Goal: Task Accomplishment & Management: Use online tool/utility

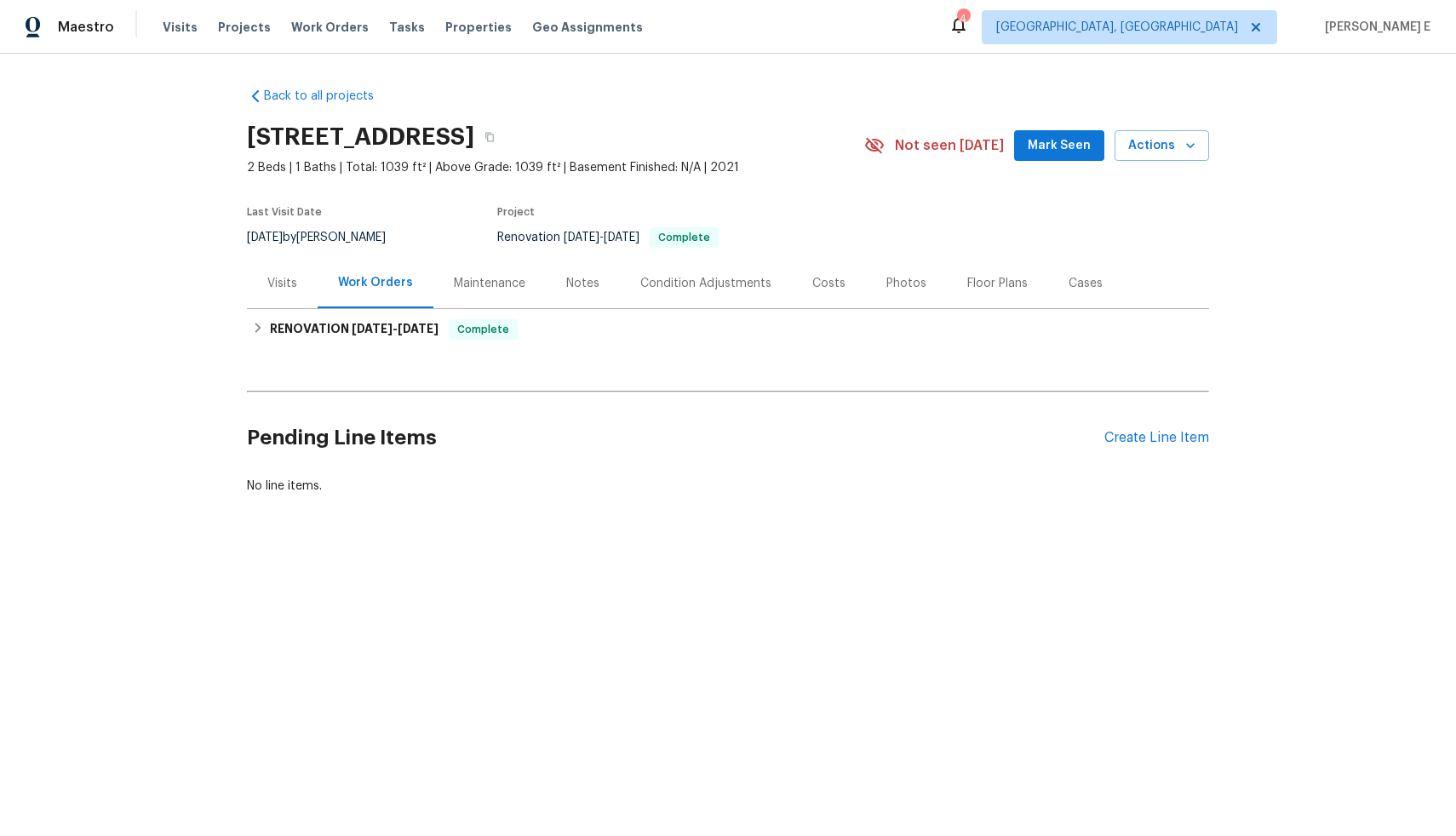
click at [272, 281] on div "Visits" at bounding box center [282, 283] width 29 height 17
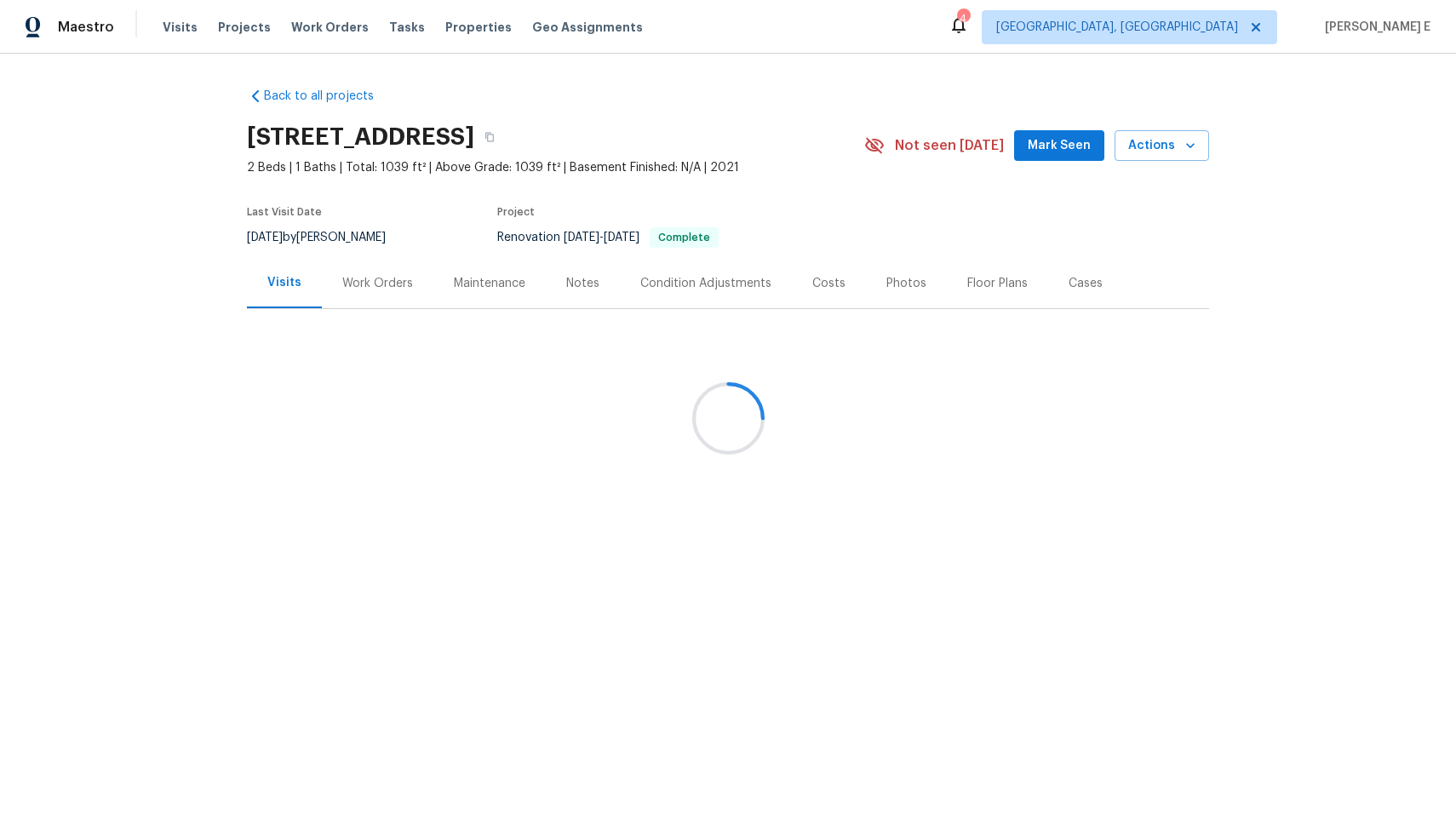
click at [1187, 142] on div at bounding box center [728, 418] width 1456 height 836
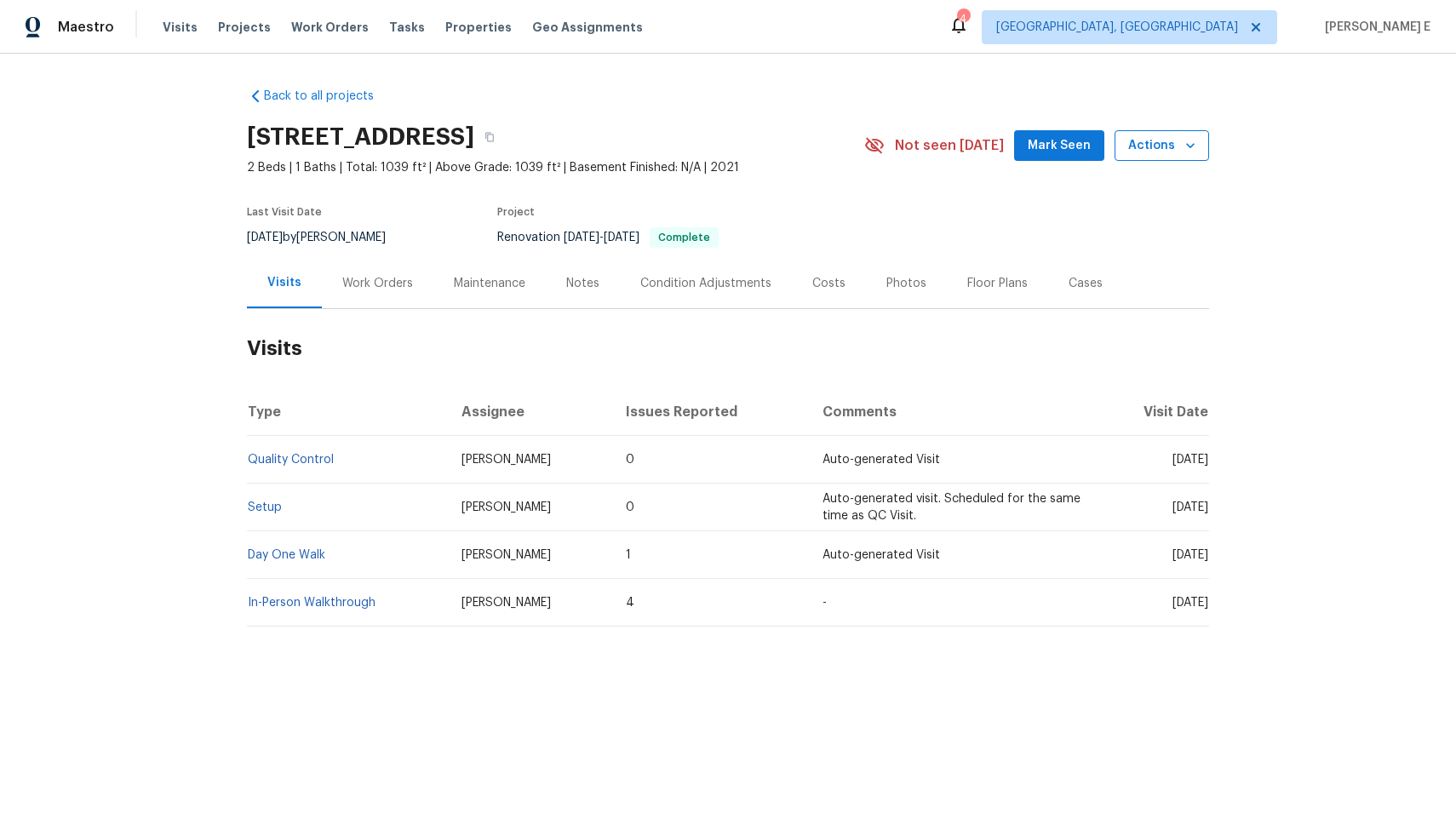
click at [1186, 143] on icon "button" at bounding box center [1190, 145] width 9 height 5
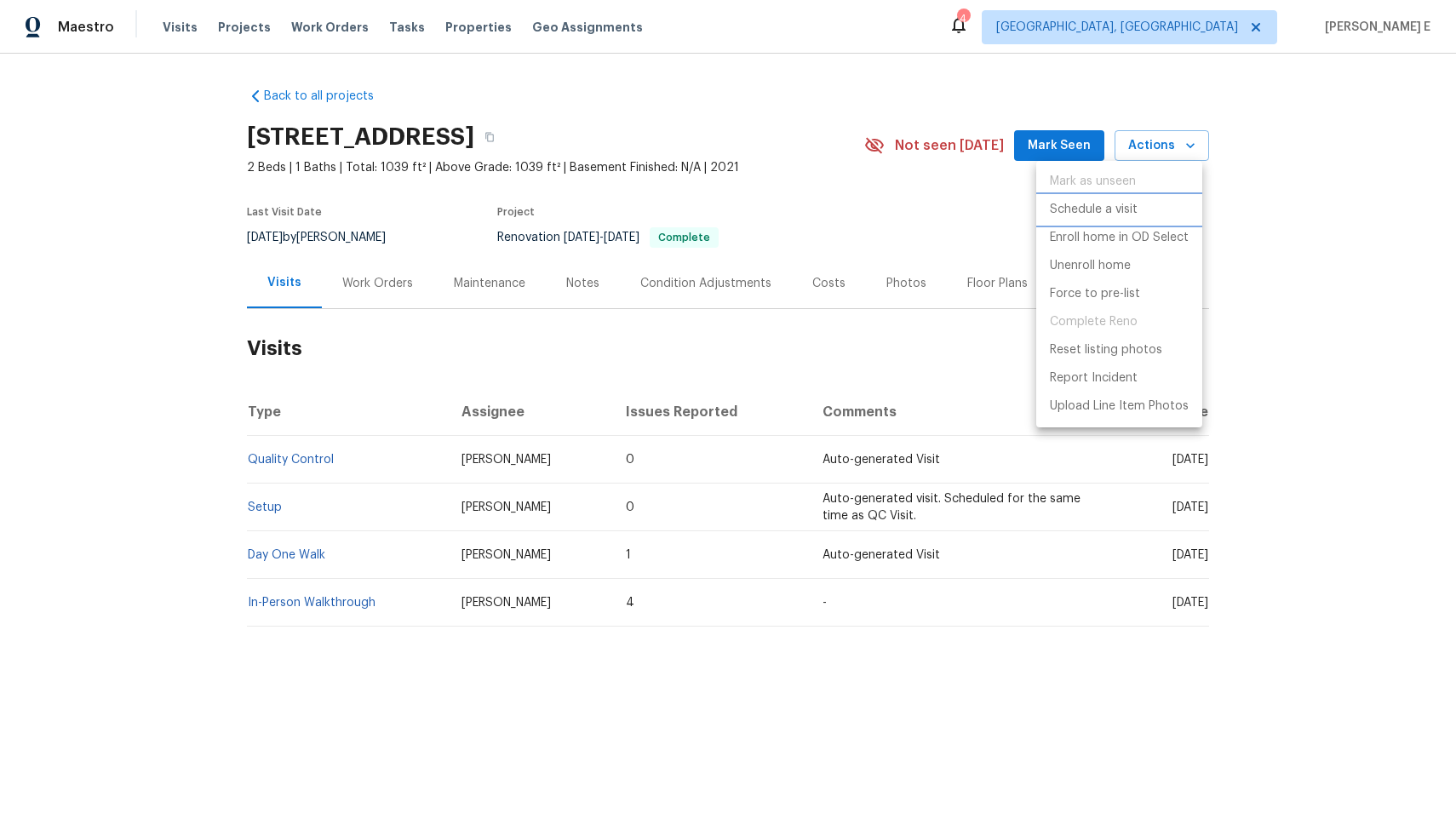
click at [1129, 209] on p "Schedule a visit" at bounding box center [1093, 210] width 87 height 18
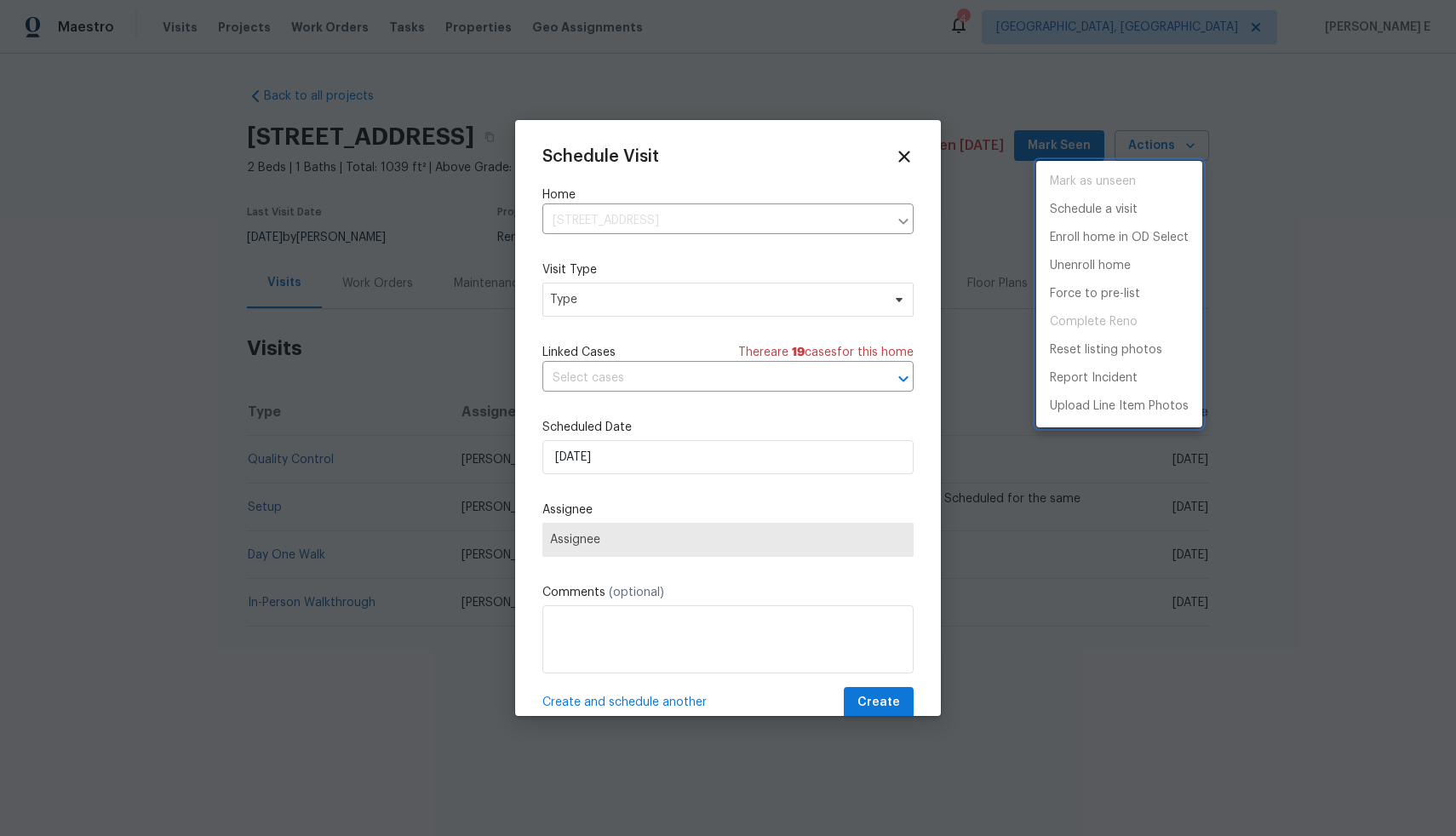
click at [820, 239] on div at bounding box center [728, 418] width 1456 height 836
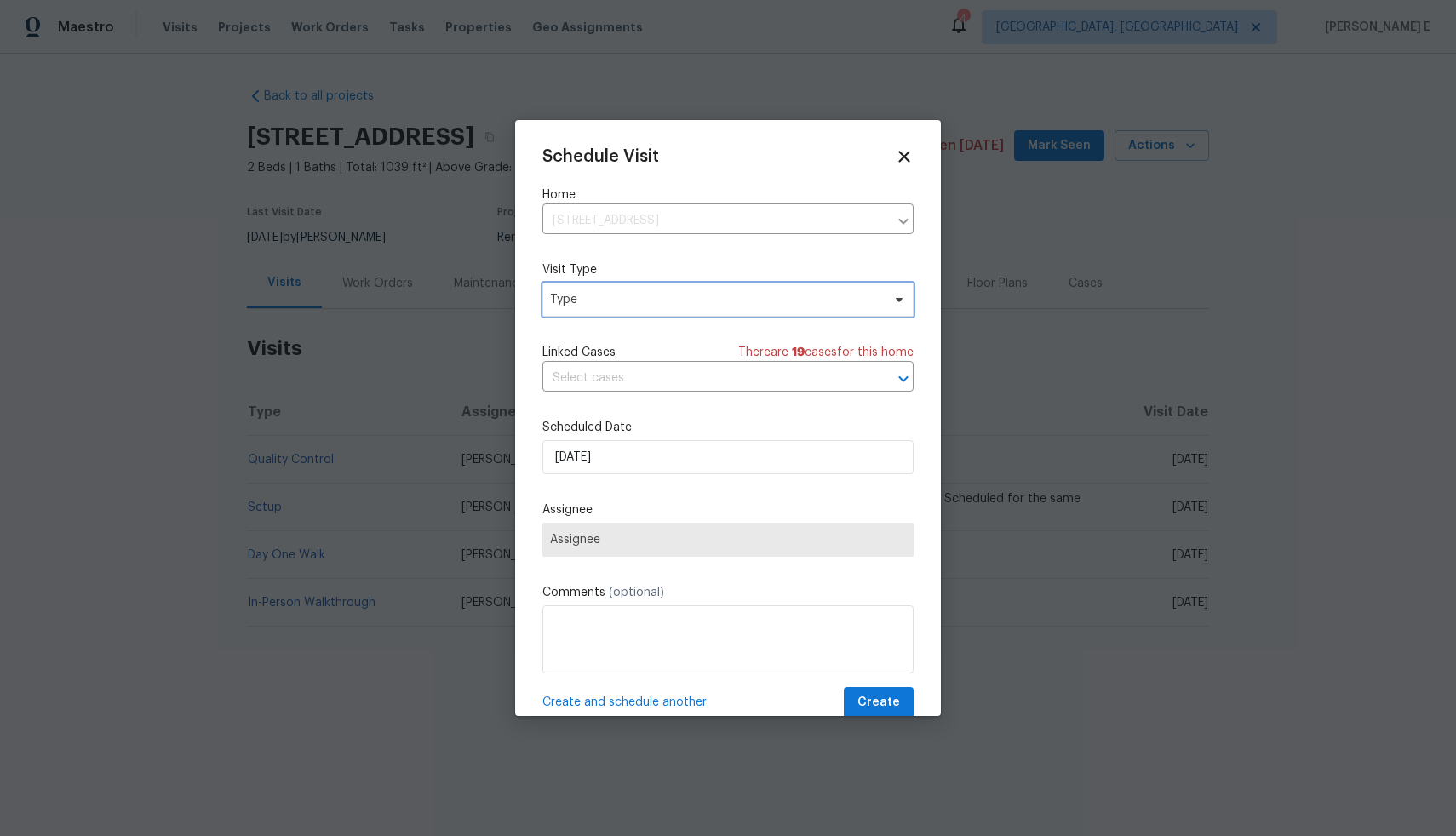
click at [764, 300] on span "Type" at bounding box center [715, 299] width 331 height 17
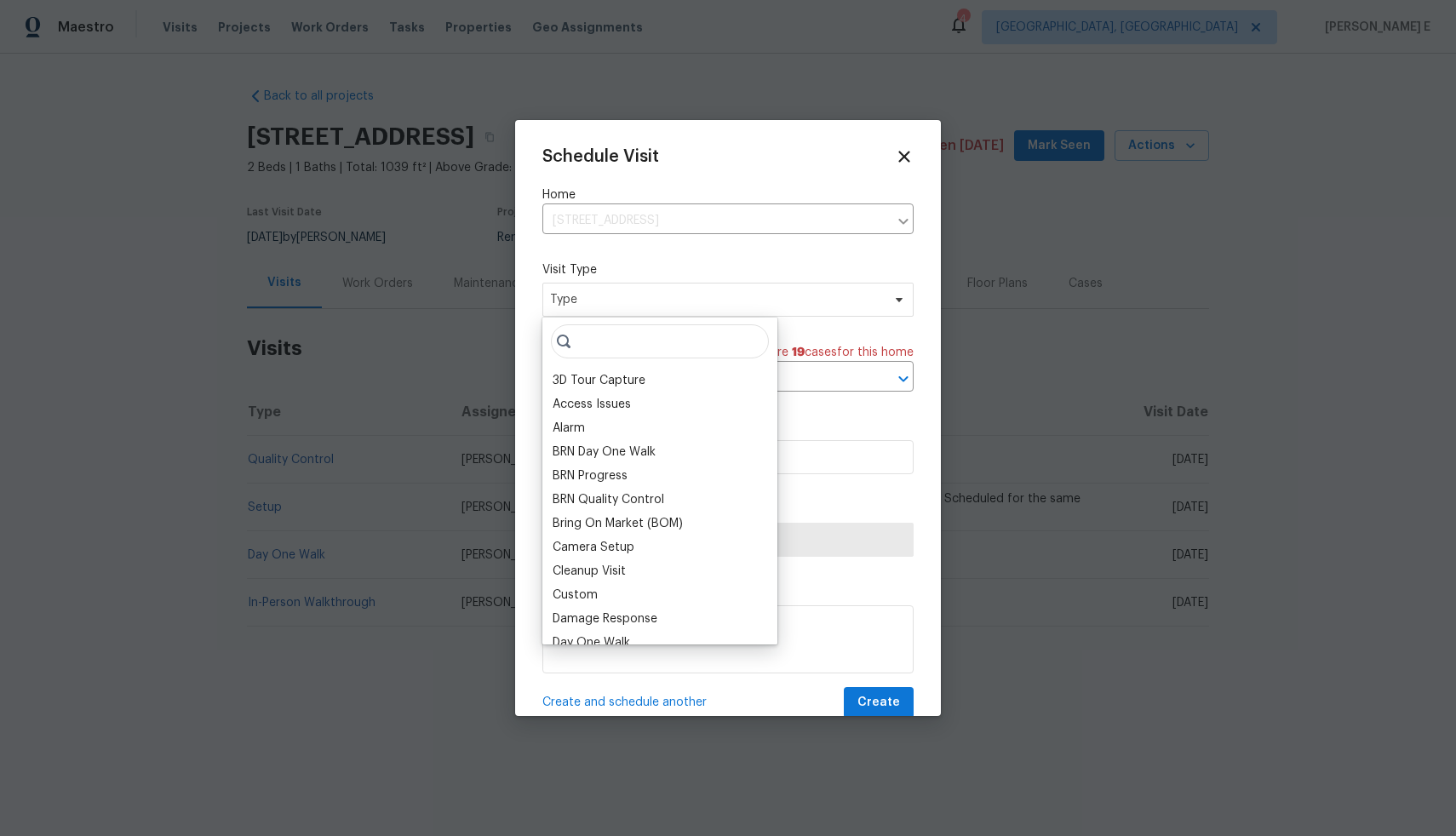
click at [627, 344] on input "search" at bounding box center [659, 342] width 218 height 34
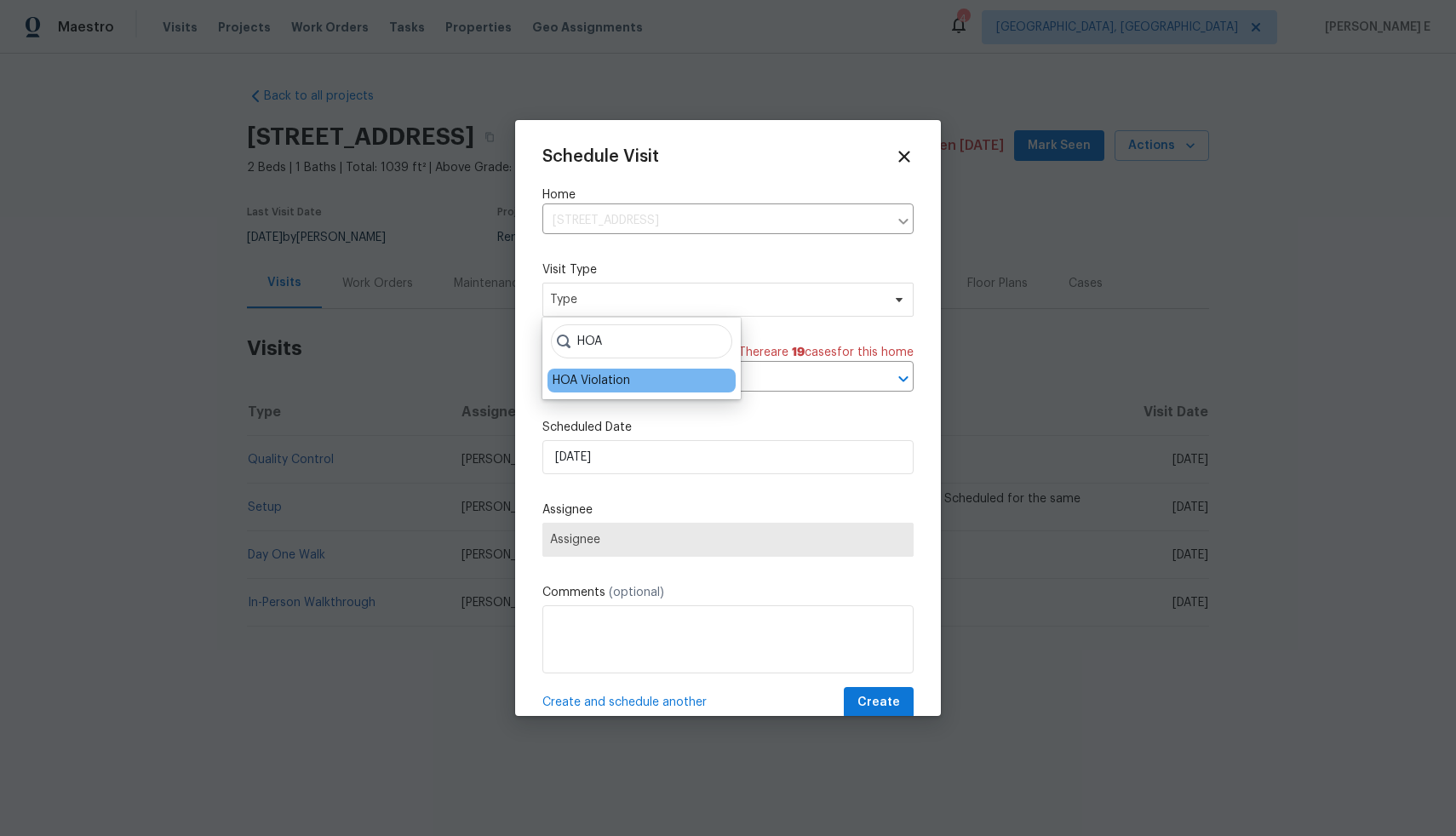
type input "HOA"
click at [592, 382] on div "HOA Violation" at bounding box center [591, 380] width 78 height 17
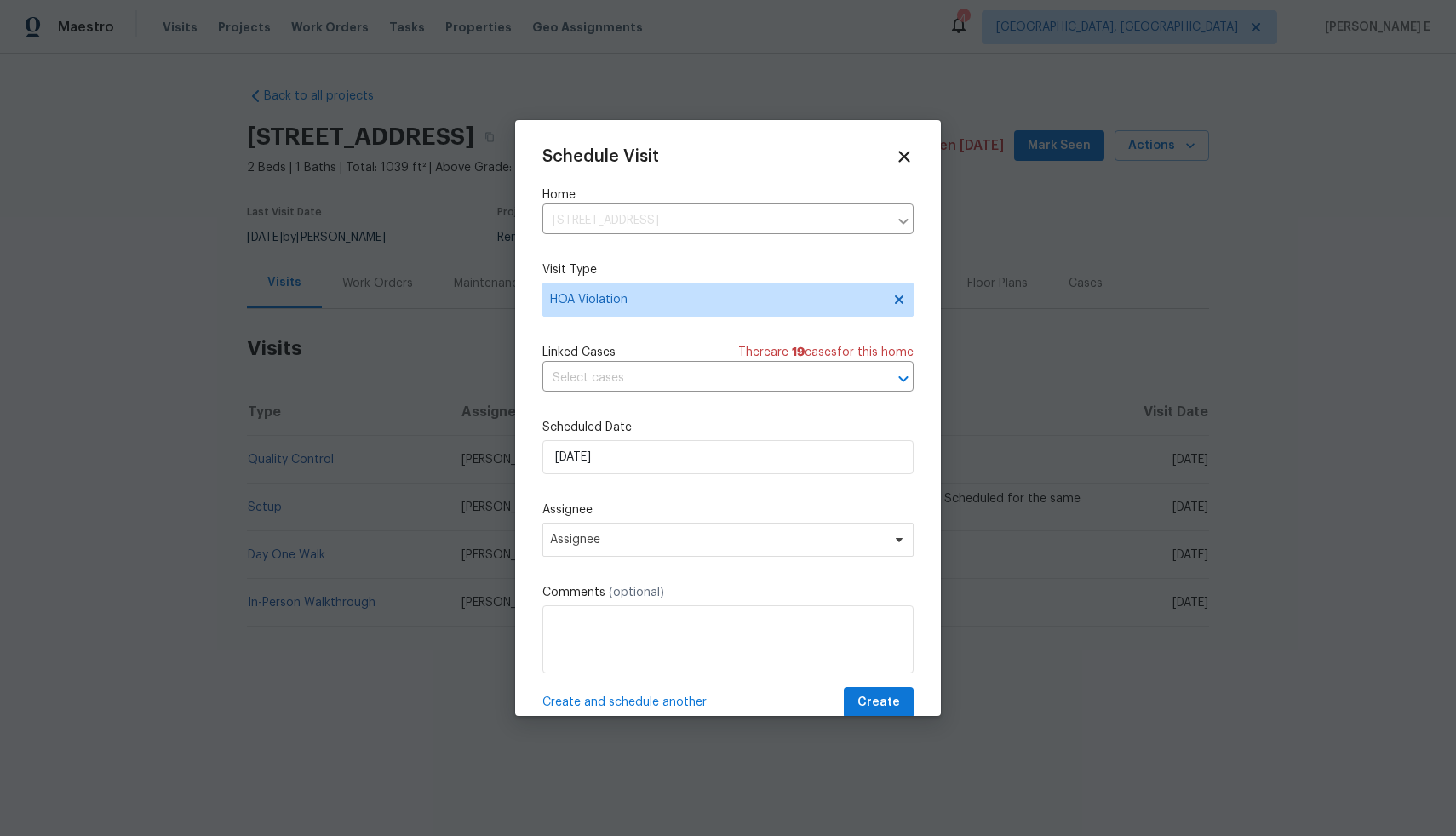
click at [592, 382] on input "text" at bounding box center [704, 378] width 324 height 27
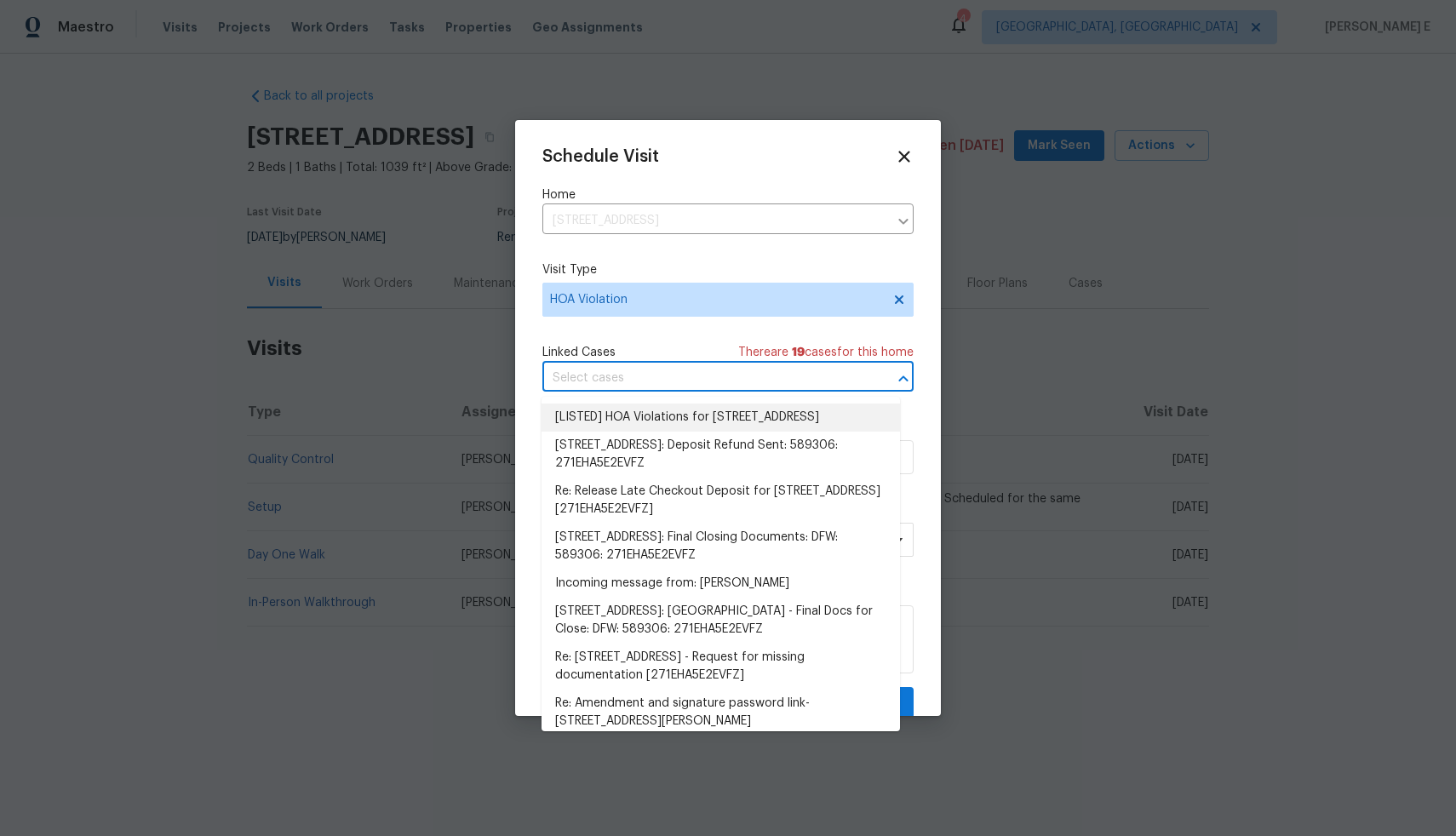
click at [585, 418] on li "[LISTED] HOA Violations for [STREET_ADDRESS]" at bounding box center [721, 417] width 359 height 28
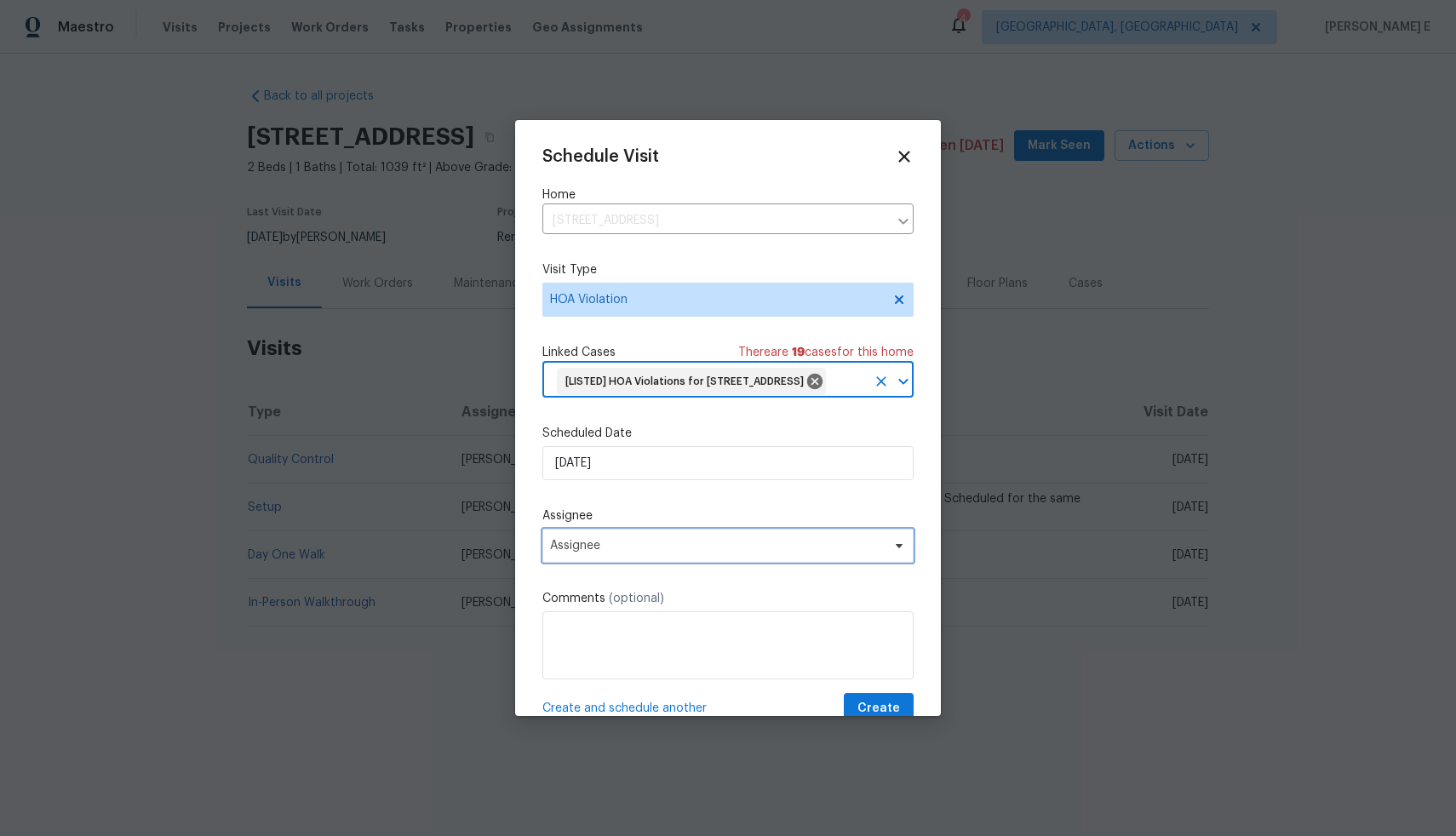
click at [610, 552] on span "Assignee" at bounding box center [716, 545] width 334 height 13
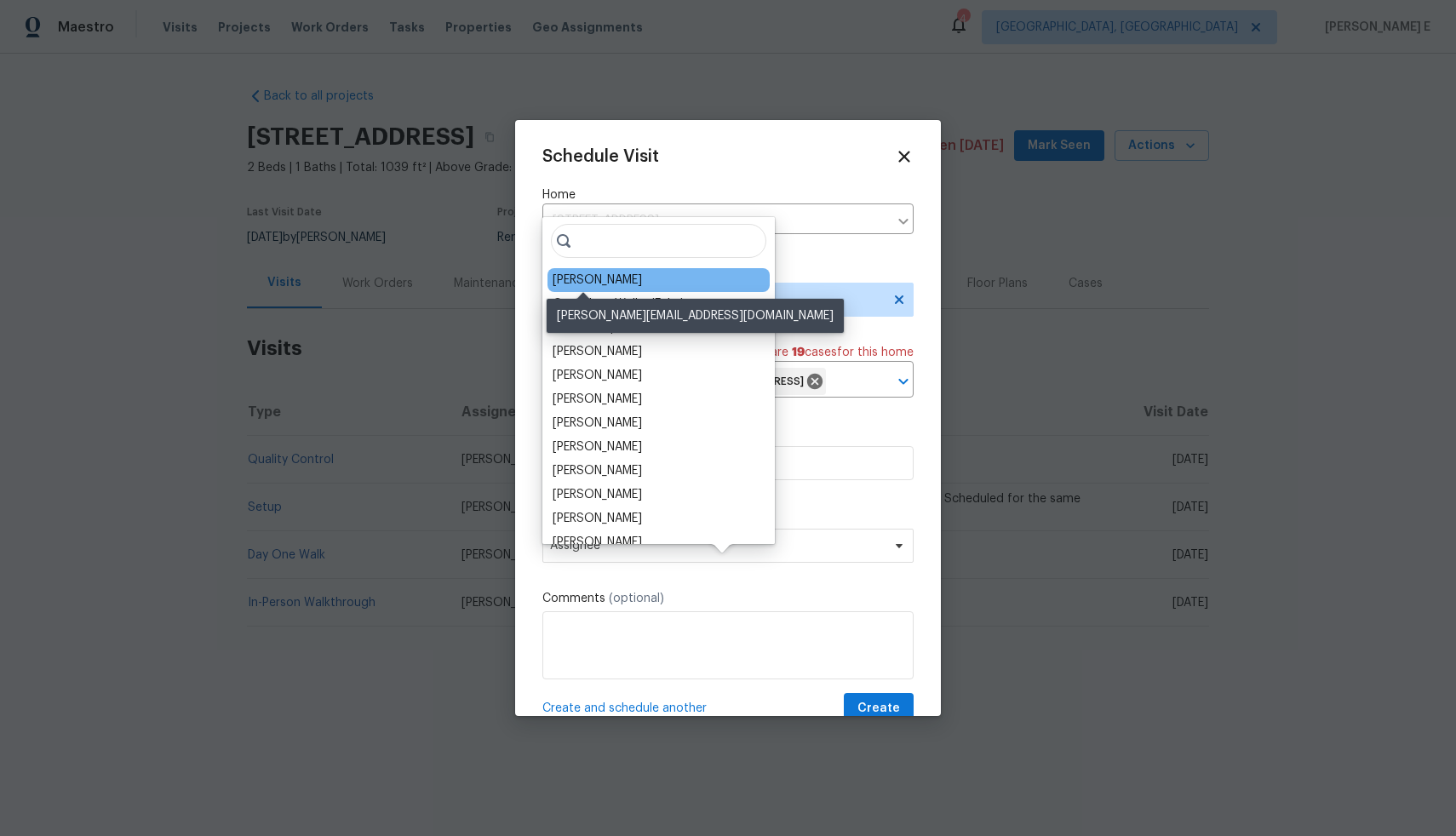
click at [584, 277] on div "[PERSON_NAME]" at bounding box center [597, 279] width 89 height 17
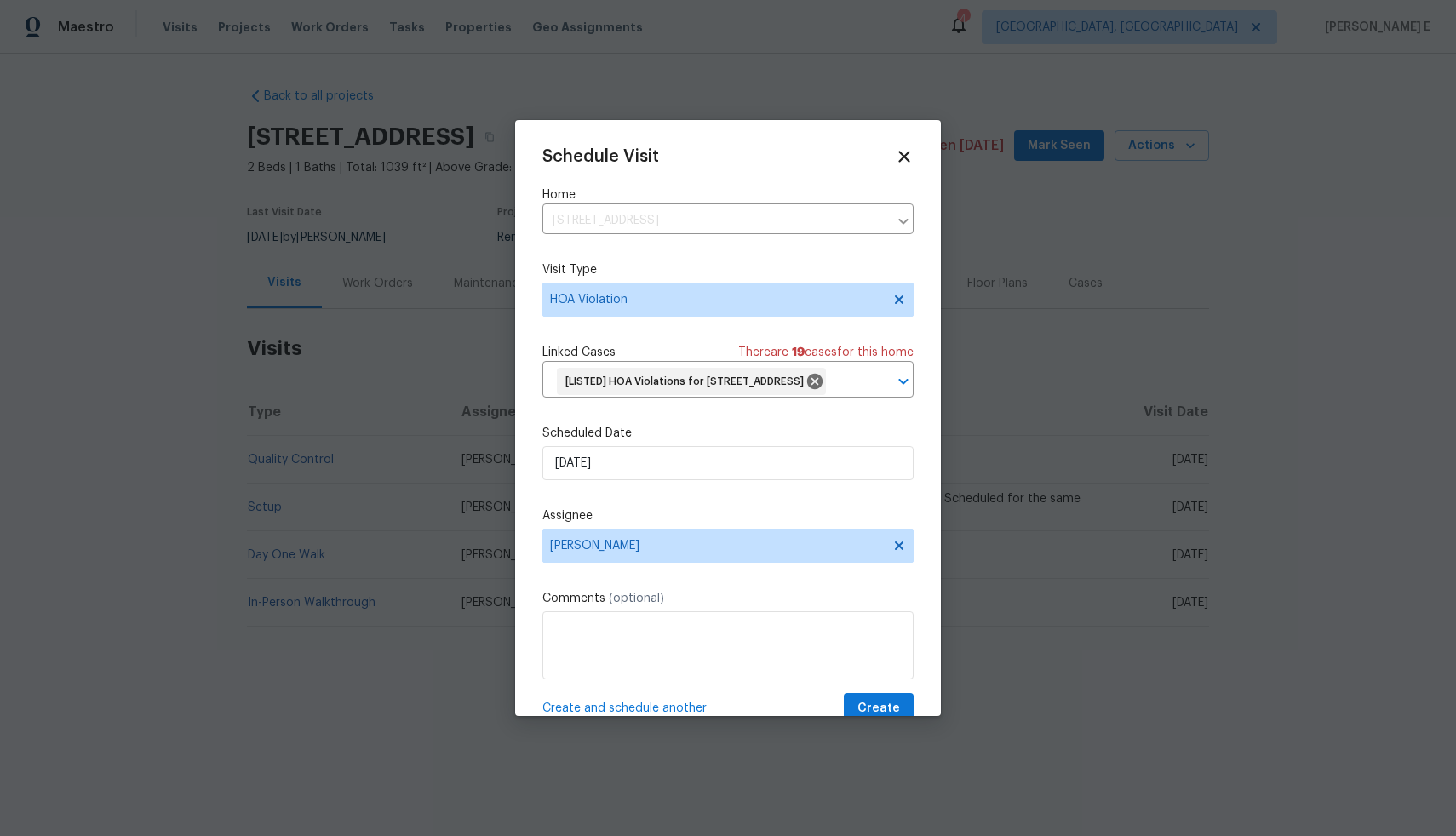
click at [594, 667] on textarea at bounding box center [728, 645] width 371 height 68
paste textarea "Trash cans must be stored from public view on non-trash collection days. Please…"
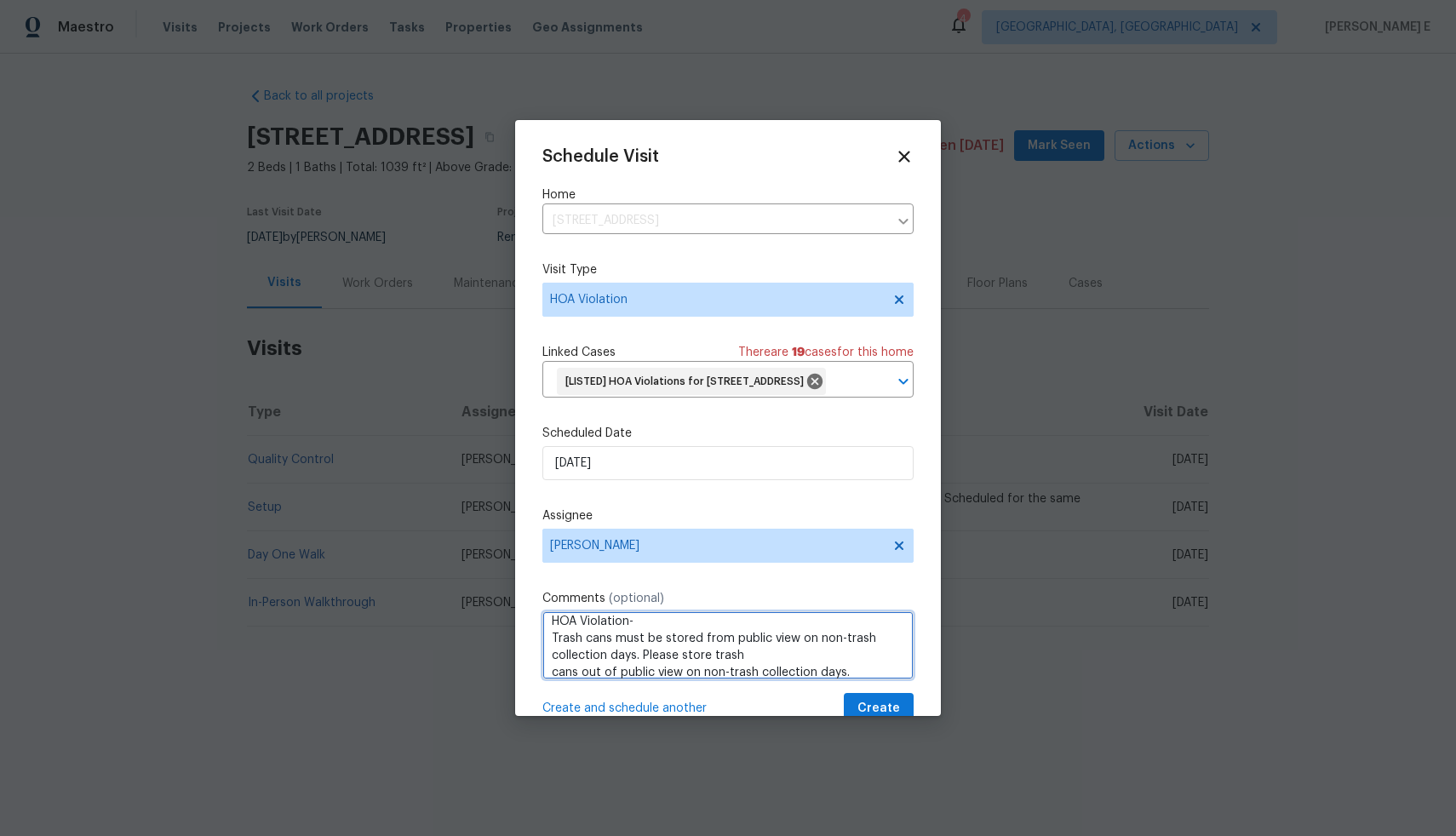
scroll to position [63, 0]
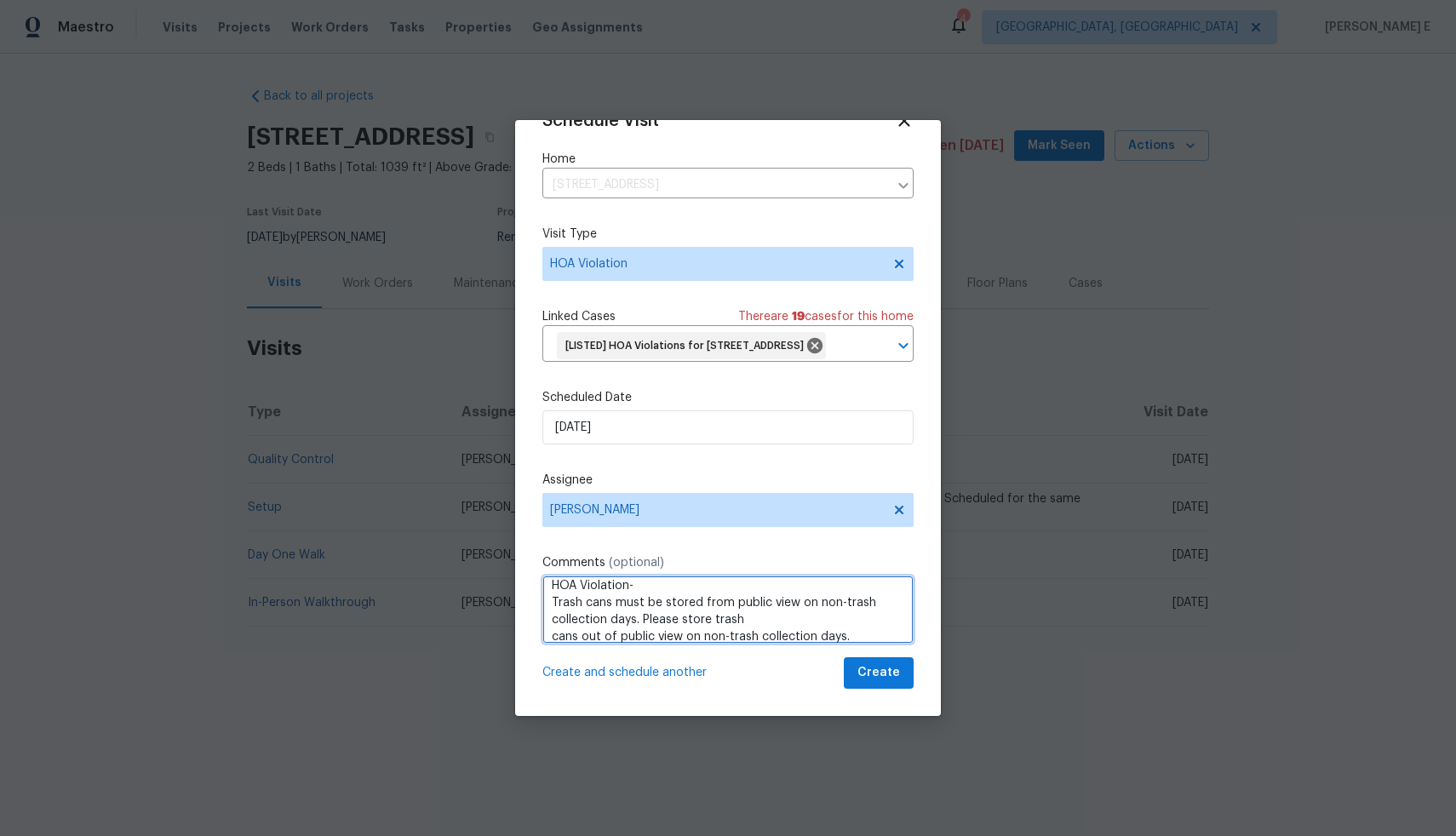
type textarea "HOA Violation- Trash cans must be stored from public view on non-trash collecti…"
click at [865, 674] on span "Create" at bounding box center [879, 673] width 43 height 21
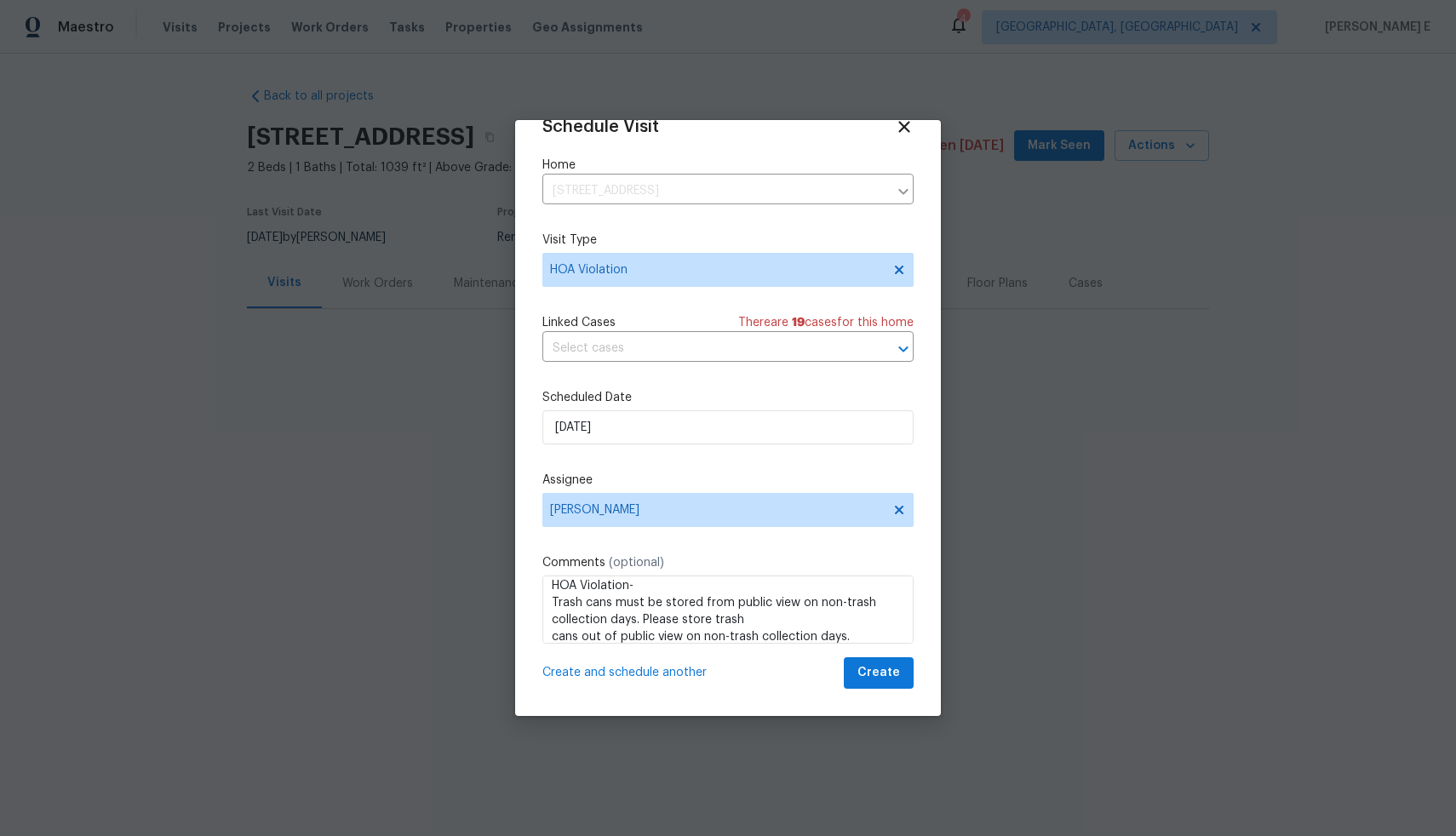
scroll to position [30, 0]
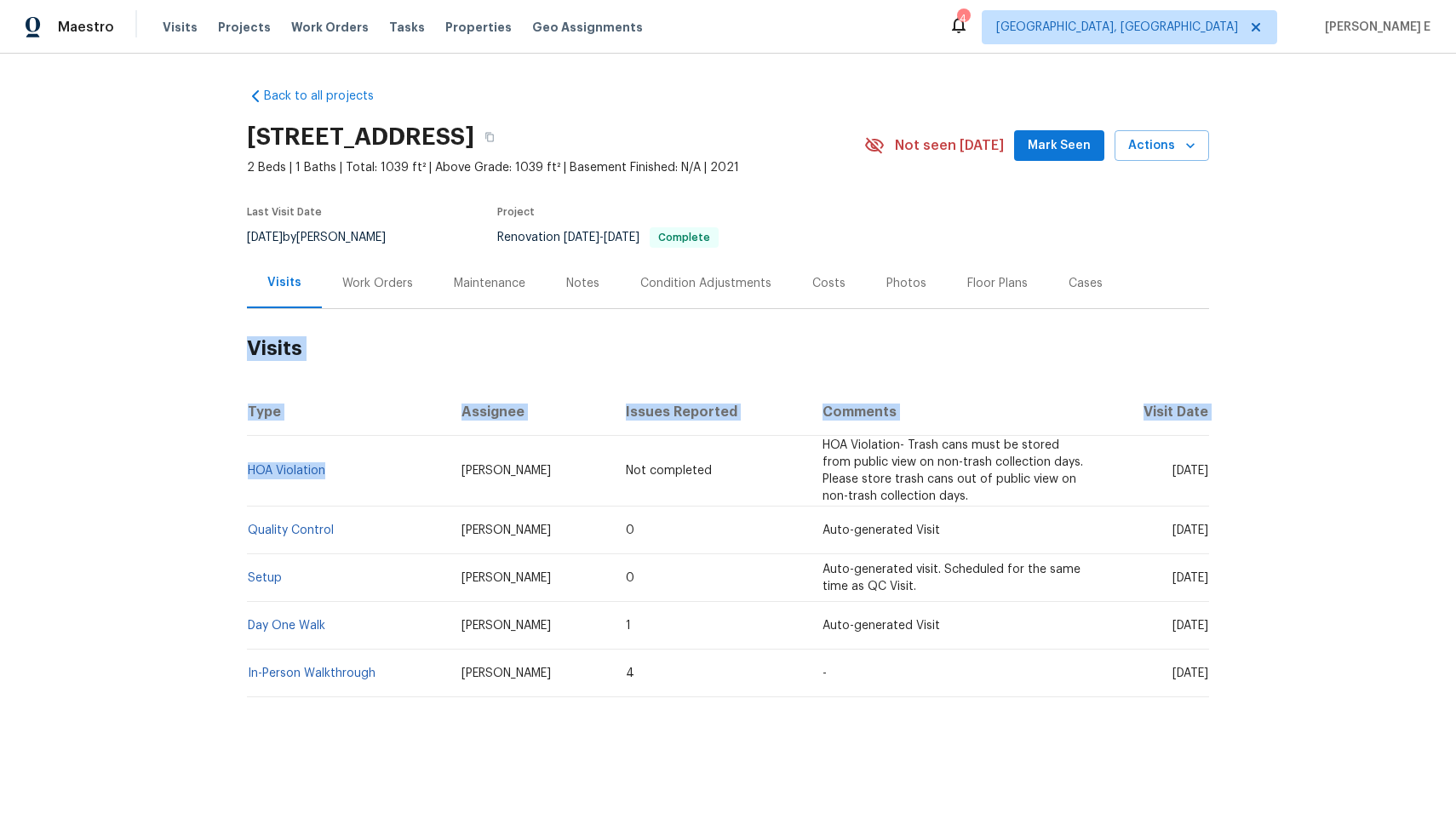
drag, startPoint x: 324, startPoint y: 469, endPoint x: 232, endPoint y: 470, distance: 92.0
click at [232, 470] on div "Back to all projects [STREET_ADDRESS] 2 Beds | 1 Baths | Total: 1039 ft² | Abov…" at bounding box center [728, 433] width 1456 height 759
copy section "Visits Type Assignee Issues Reported Comments Visit Date HOA Violation"
click at [194, 448] on div "Back to all projects [STREET_ADDRESS] 2 Beds | 1 Baths | Total: 1039 ft² | Abov…" at bounding box center [728, 433] width 1456 height 759
drag, startPoint x: 330, startPoint y: 467, endPoint x: 242, endPoint y: 475, distance: 88.4
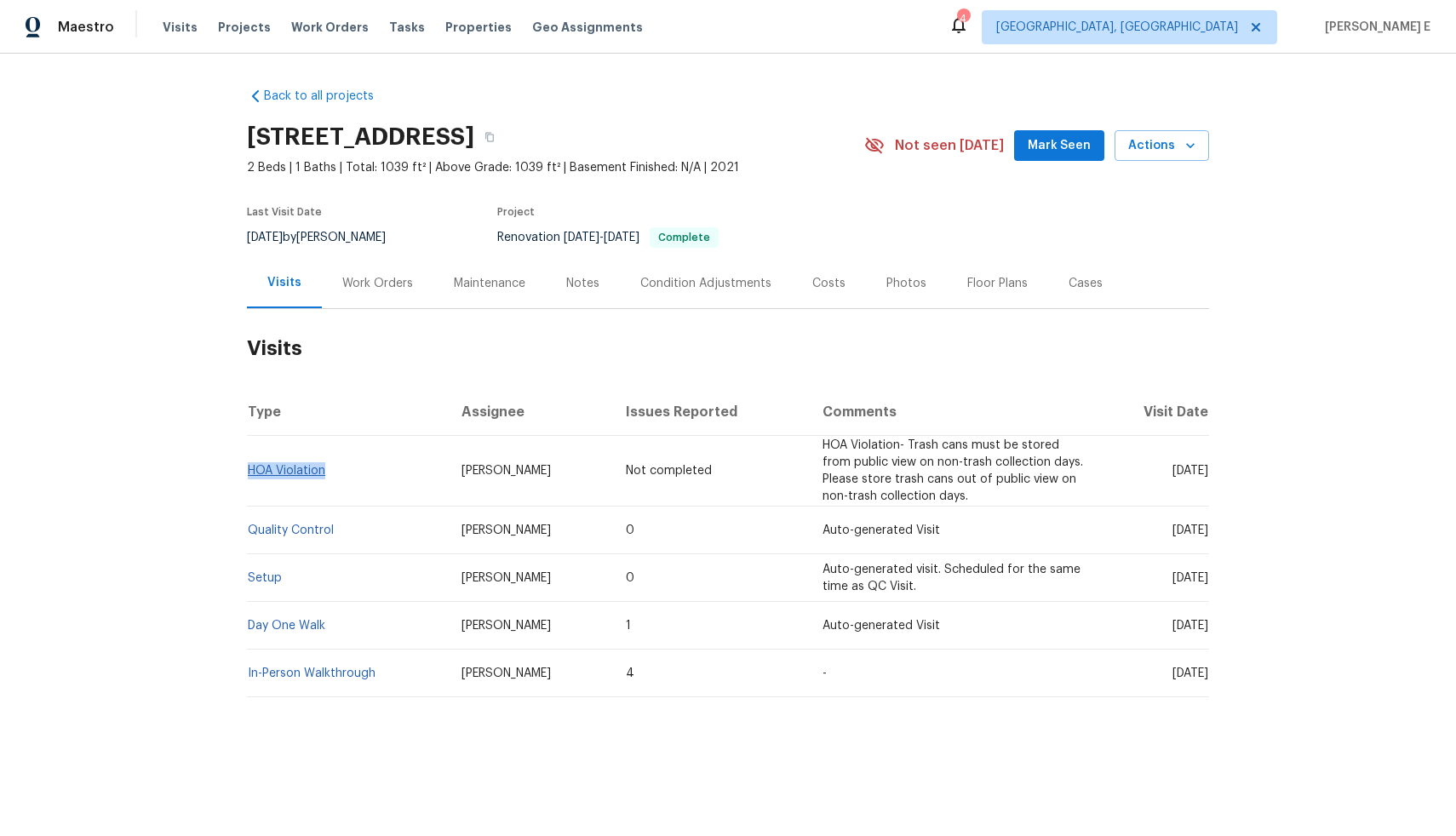
click at [247, 475] on td "HOA Violation" at bounding box center [347, 471] width 201 height 70
copy link "HOA Violation"
